Goal: Transaction & Acquisition: Purchase product/service

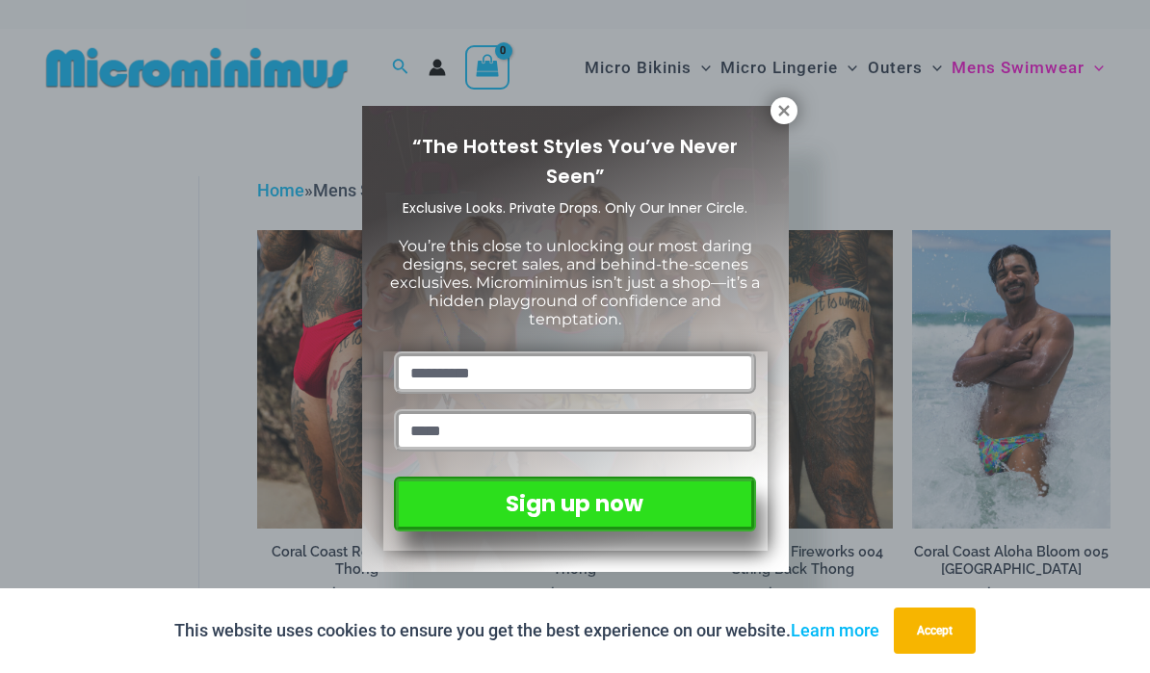
click at [37, 514] on div "“The Hottest Styles You’ve Never Seen” Exclusive Looks. Private Drops. Only Our…" at bounding box center [575, 336] width 1150 height 673
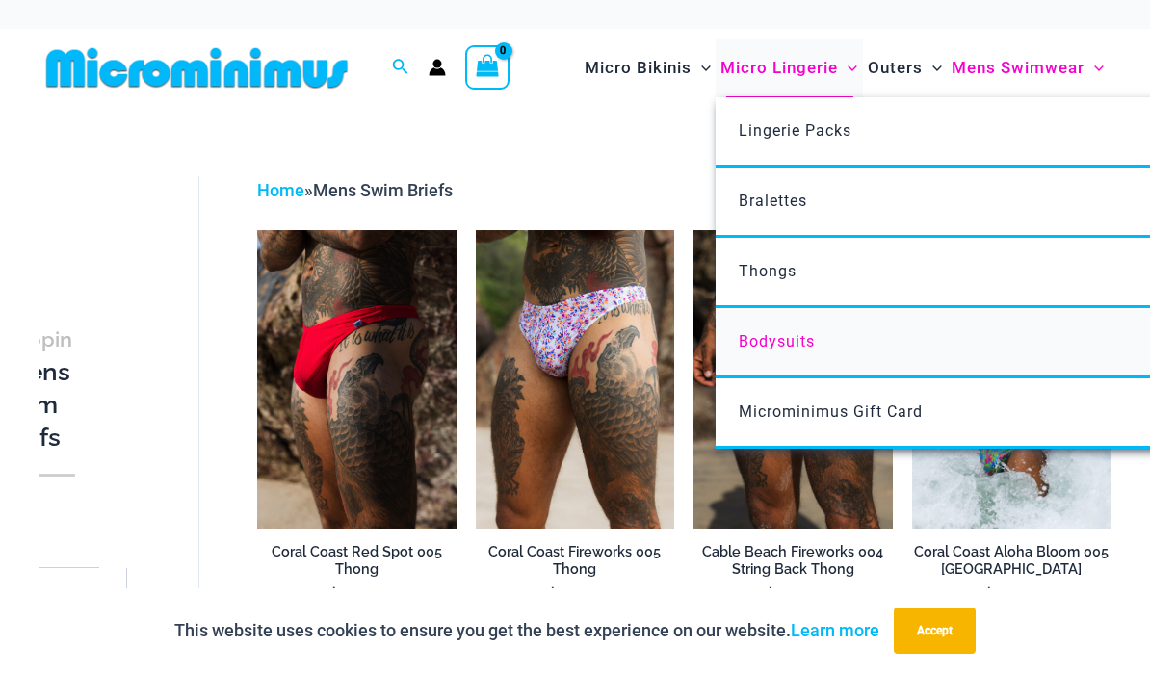
click at [927, 335] on link "Bodysuits" at bounding box center [1002, 343] width 573 height 70
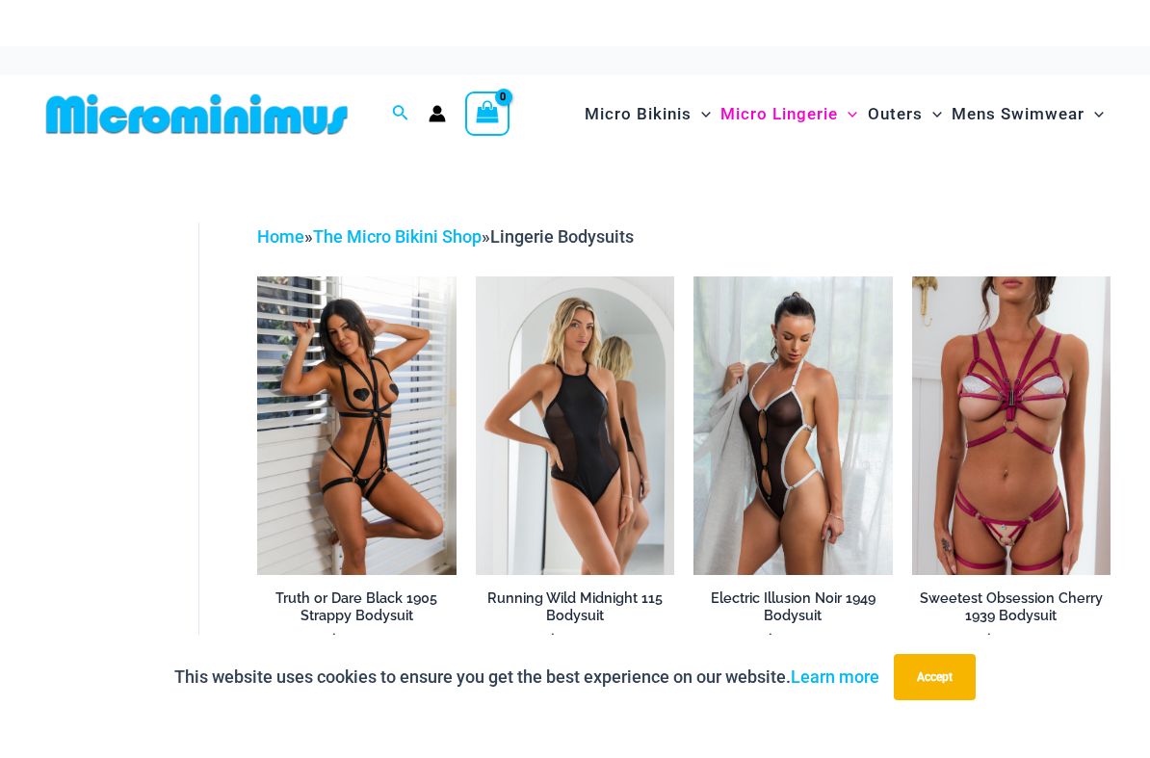
scroll to position [29, 0]
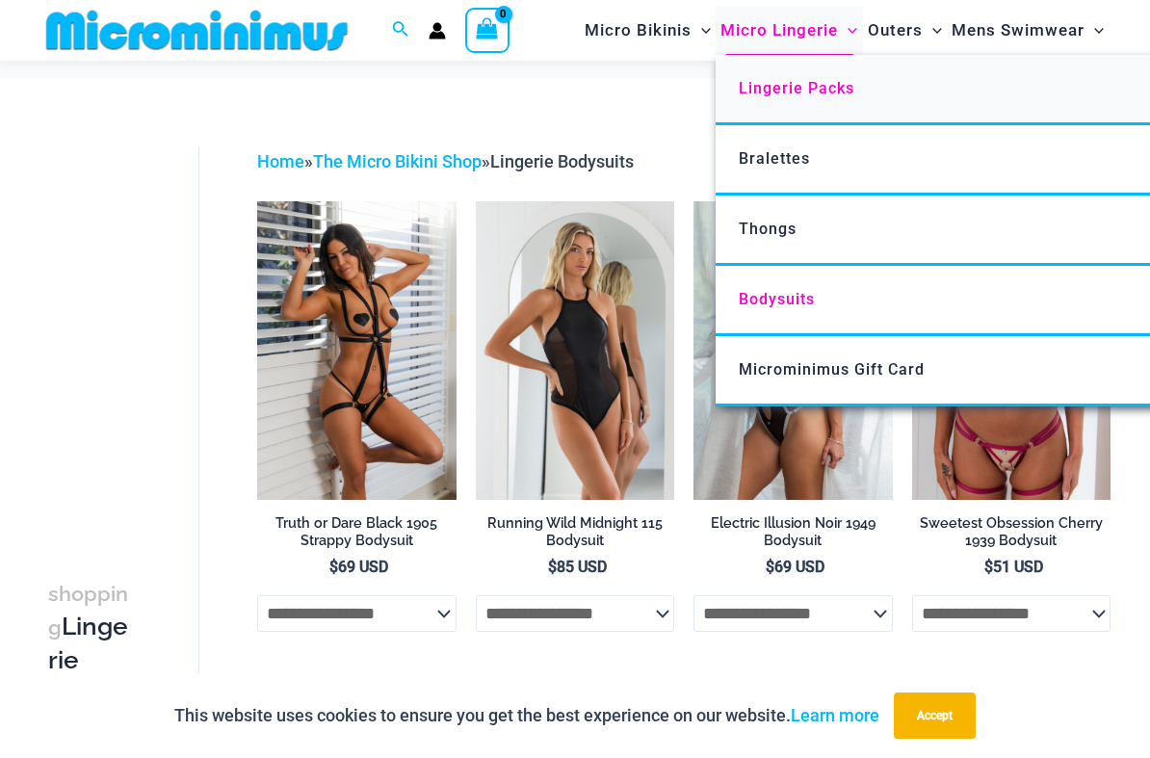
click at [834, 71] on link "Lingerie Packs" at bounding box center [1002, 90] width 573 height 70
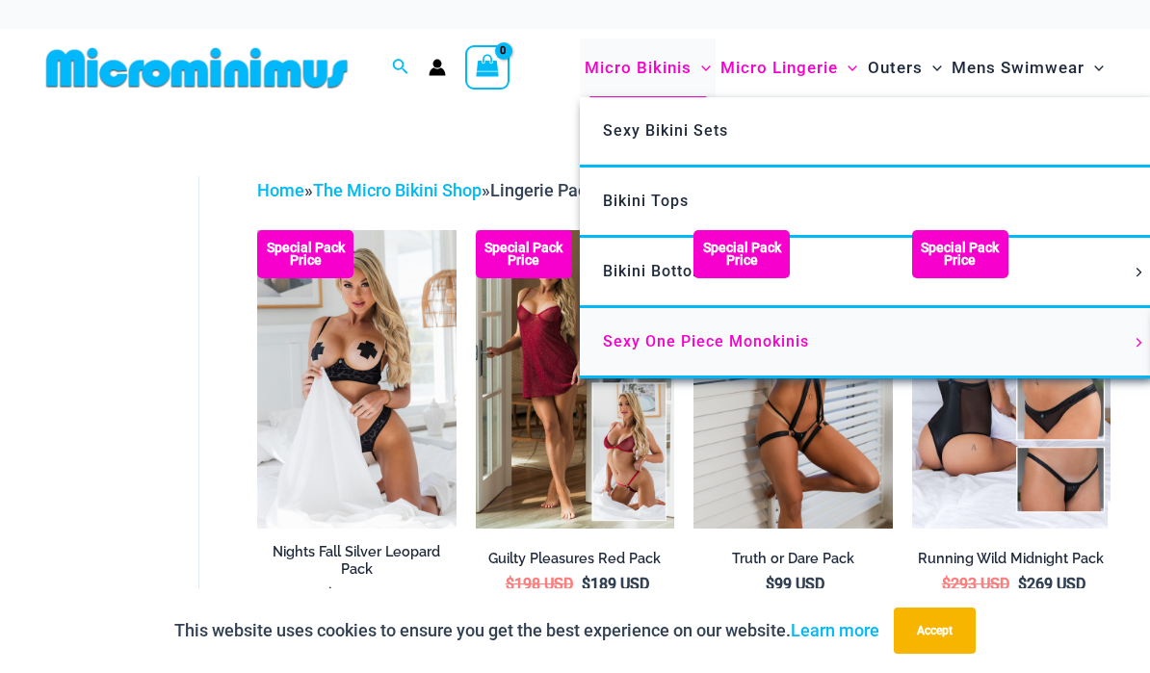
click at [759, 339] on span "Sexy One Piece Monokinis" at bounding box center [706, 341] width 206 height 18
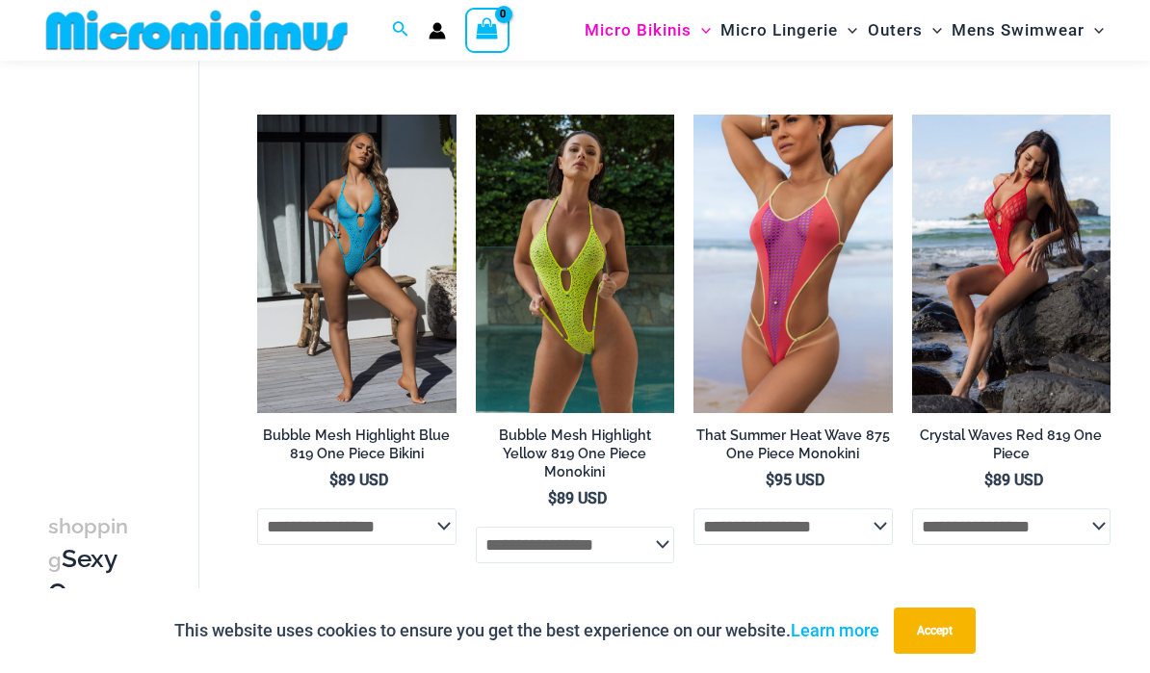
scroll to position [2587, 0]
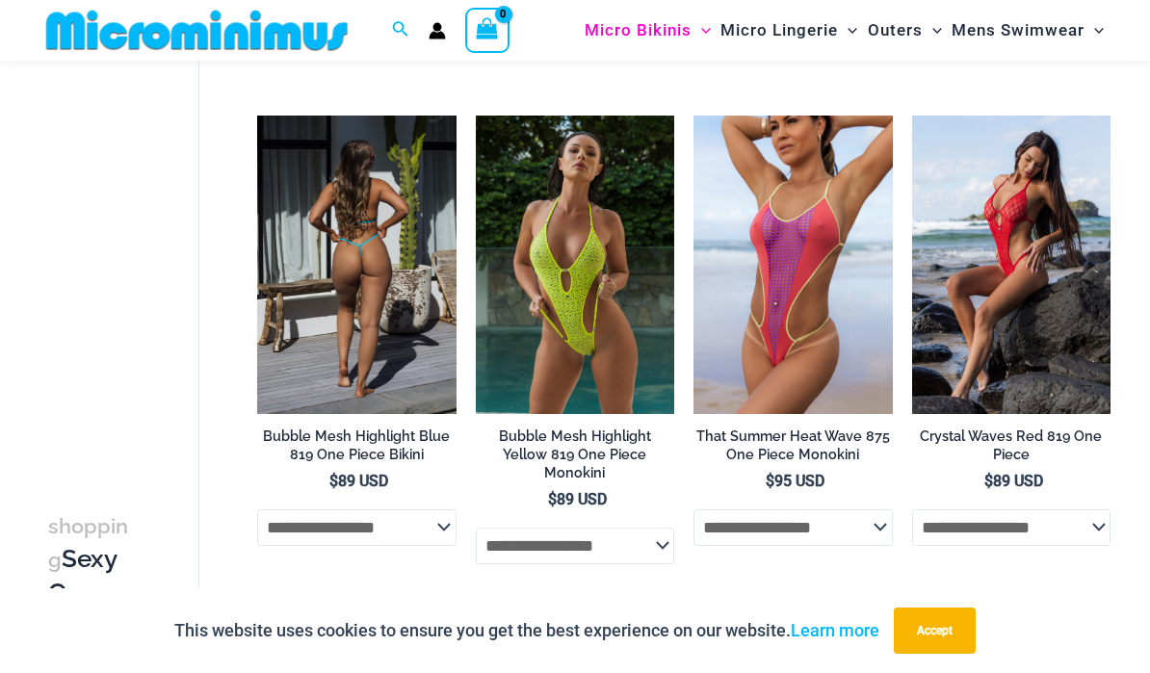
click at [323, 379] on img at bounding box center [356, 265] width 198 height 299
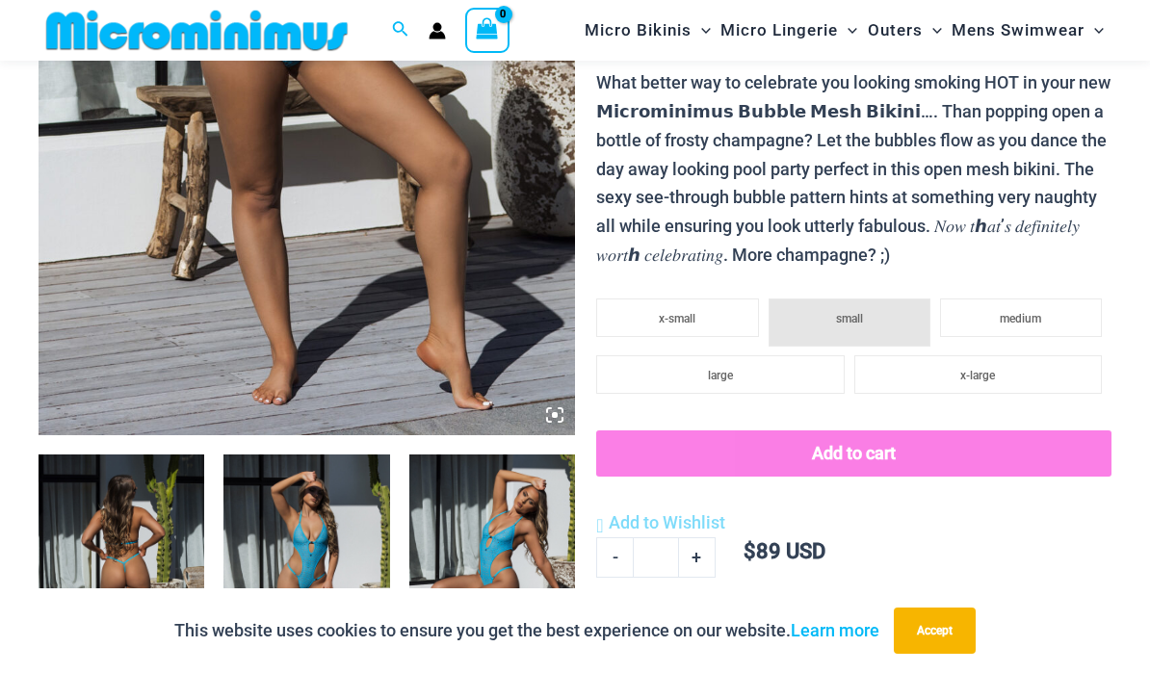
scroll to position [483, 0]
